Goal: Information Seeking & Learning: Learn about a topic

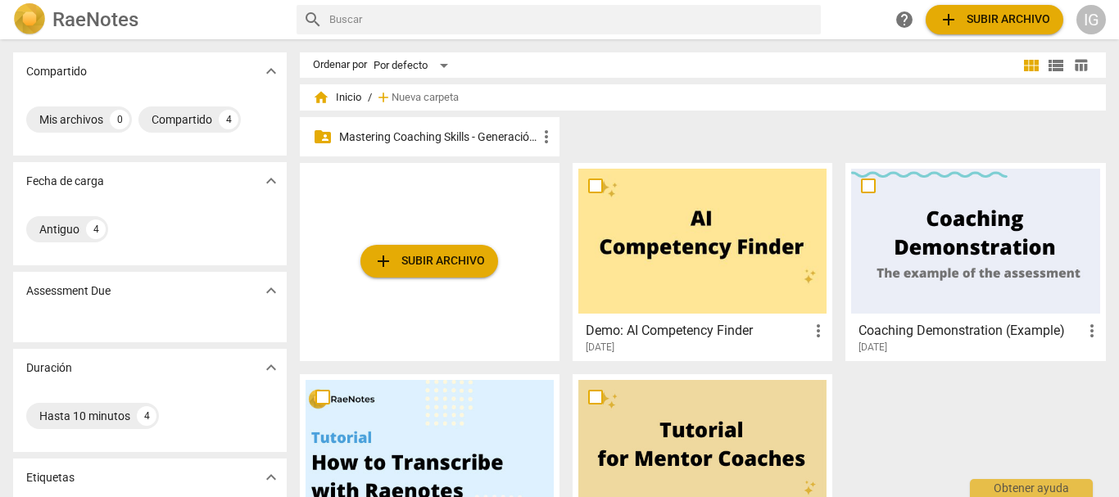
click at [485, 132] on p "Mastering Coaching Skills - Generación 31" at bounding box center [437, 137] width 197 height 17
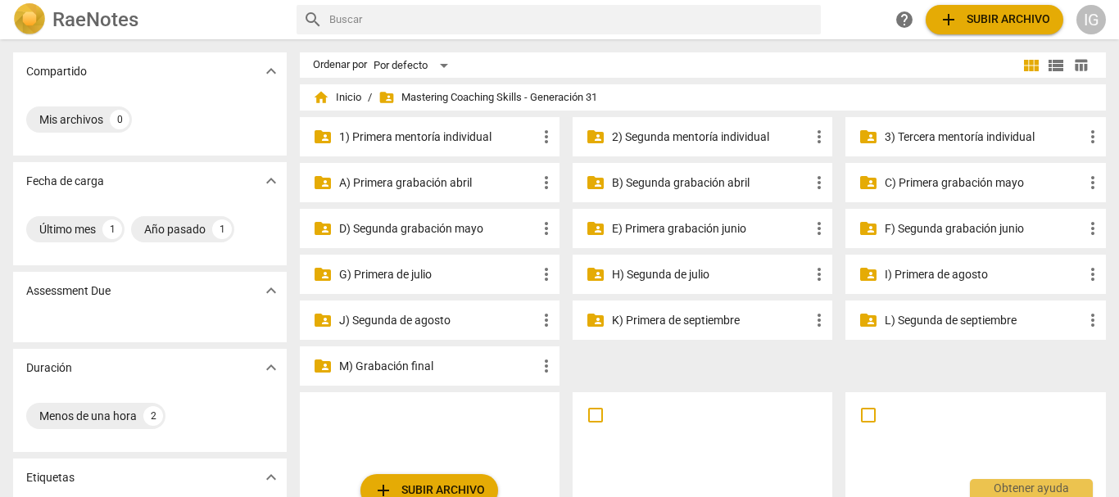
click at [406, 360] on p "M) Grabación final" at bounding box center [437, 366] width 197 height 17
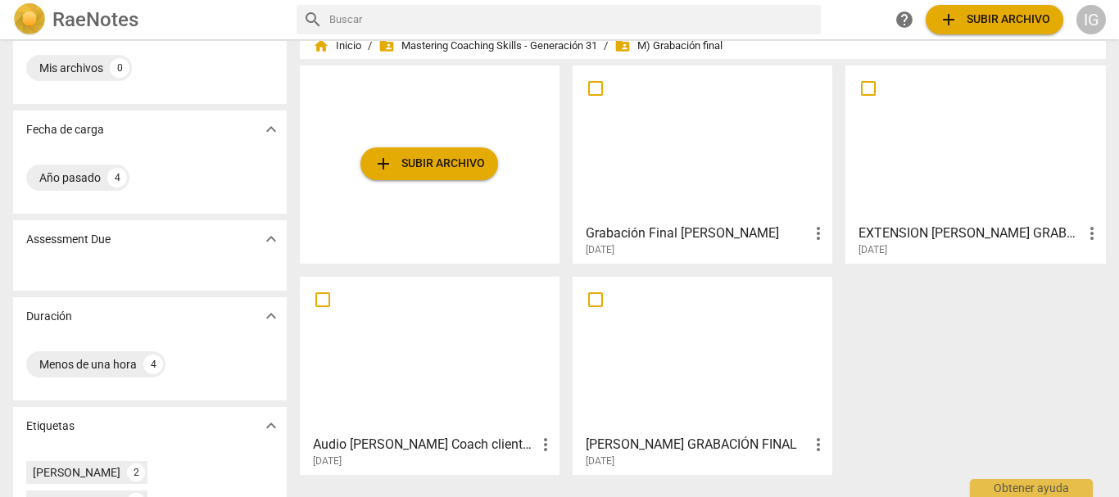
scroll to position [43, 0]
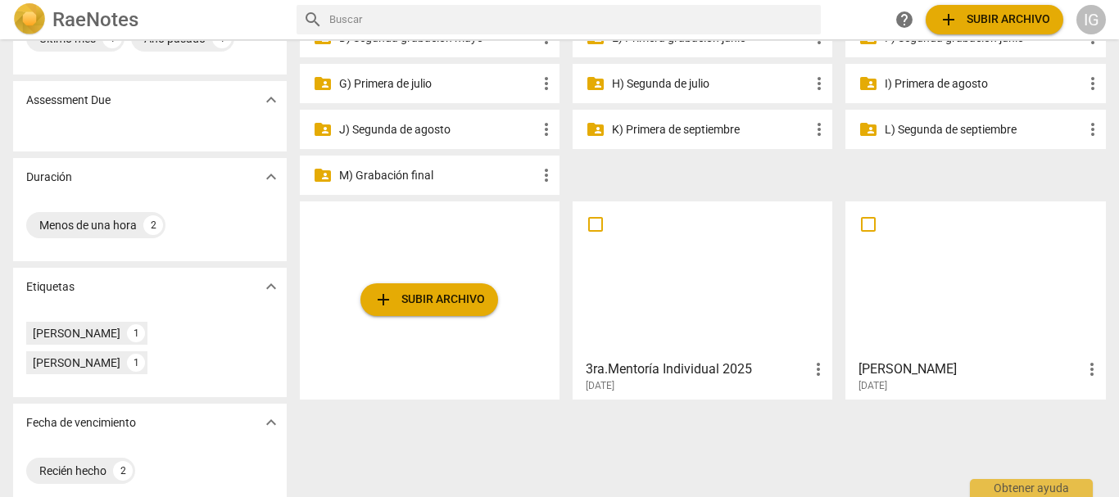
scroll to position [207, 0]
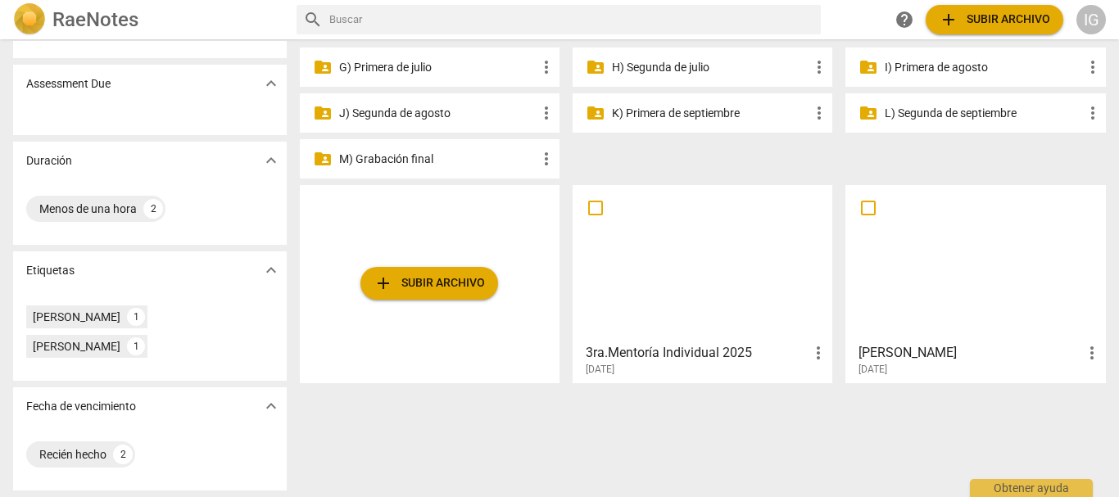
click at [538, 444] on div "Compartido expand_more Mis archivos 0 Fecha de carga expand_more Último mes 1 A…" at bounding box center [559, 269] width 1119 height 456
